Goal: Information Seeking & Learning: Learn about a topic

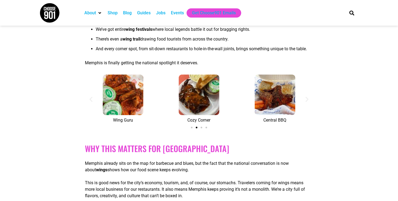
scroll to position [711, 0]
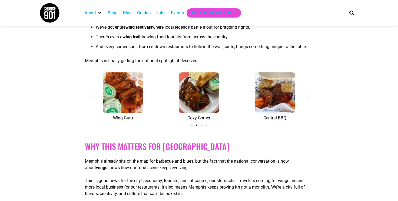
click at [307, 100] on icon "Next slide" at bounding box center [307, 97] width 7 height 7
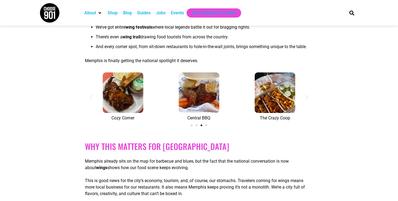
click at [307, 100] on icon "Next slide" at bounding box center [307, 97] width 7 height 7
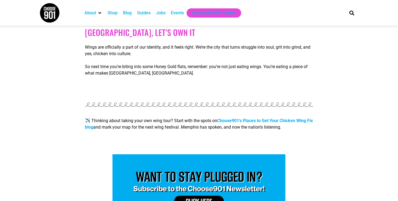
scroll to position [1009, 0]
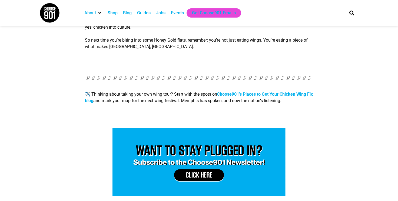
click at [245, 100] on strong "Choose901’s Places to Get Your Chicken Wing Fix blog" at bounding box center [199, 98] width 228 height 12
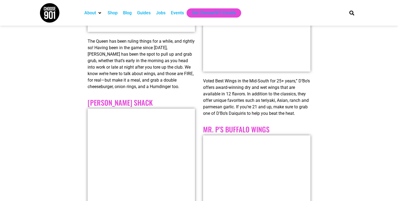
scroll to position [1326, 0]
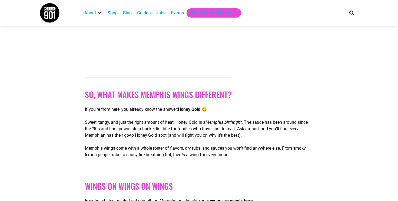
scroll to position [526, 0]
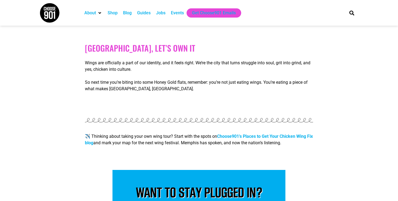
scroll to position [987, 0]
